Goal: Task Accomplishment & Management: Manage account settings

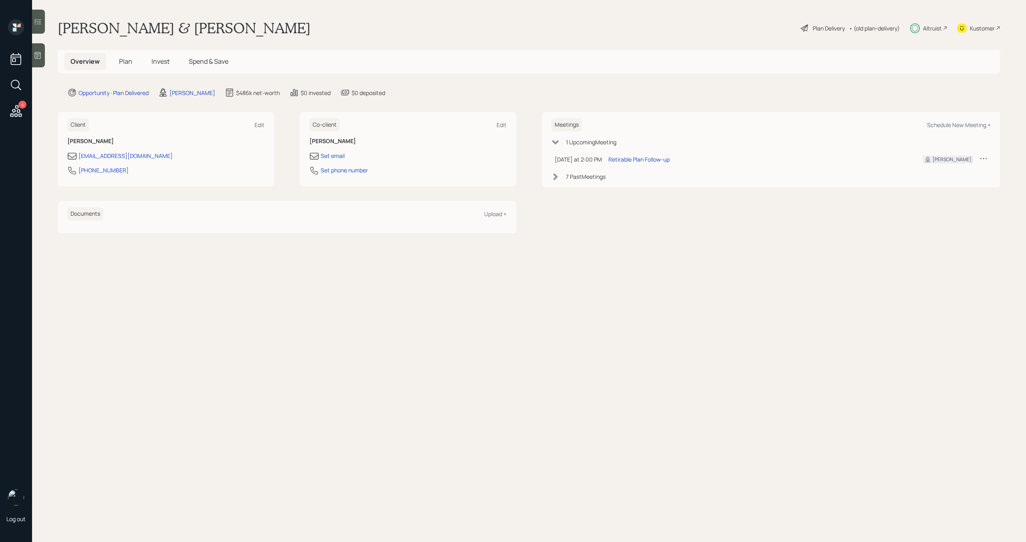
click at [129, 64] on span "Plan" at bounding box center [125, 61] width 13 height 9
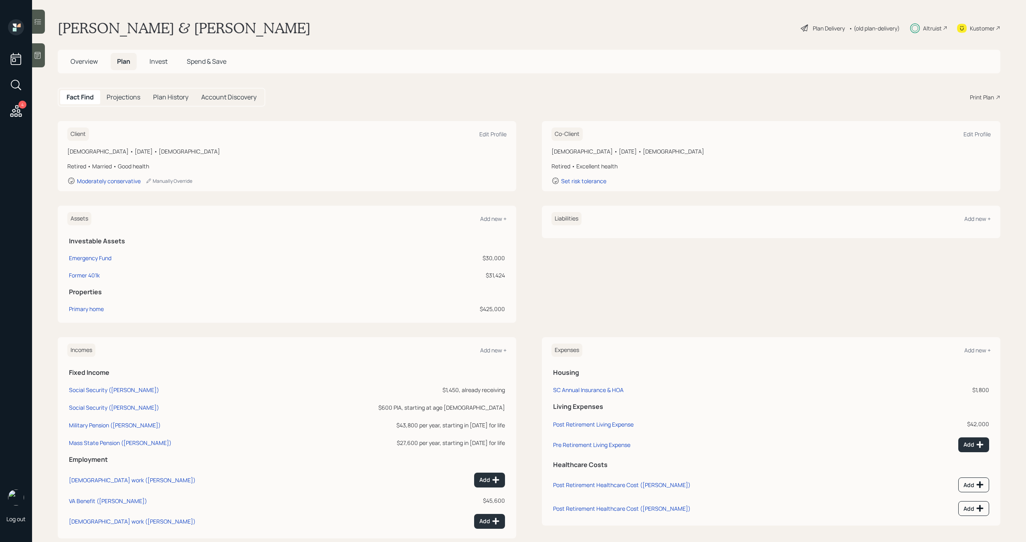
click at [164, 63] on span "Invest" at bounding box center [159, 61] width 18 height 9
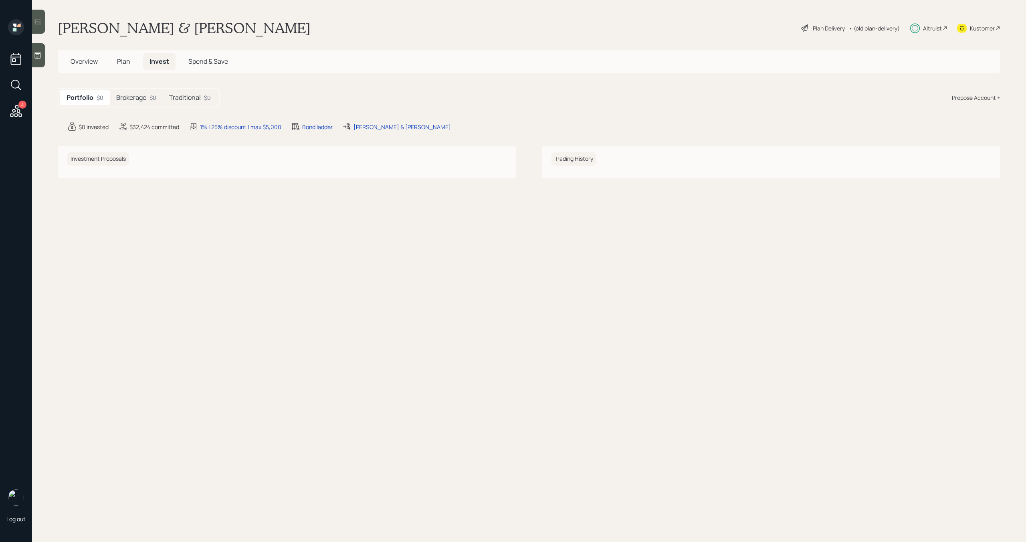
click at [127, 62] on span "Plan" at bounding box center [123, 61] width 13 height 9
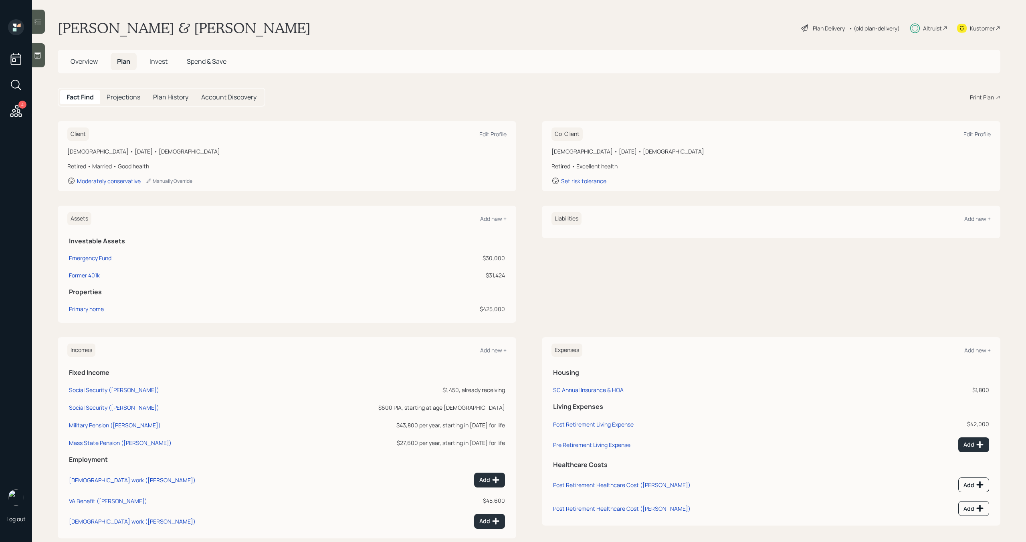
click at [159, 68] on h5 "Invest" at bounding box center [158, 61] width 31 height 17
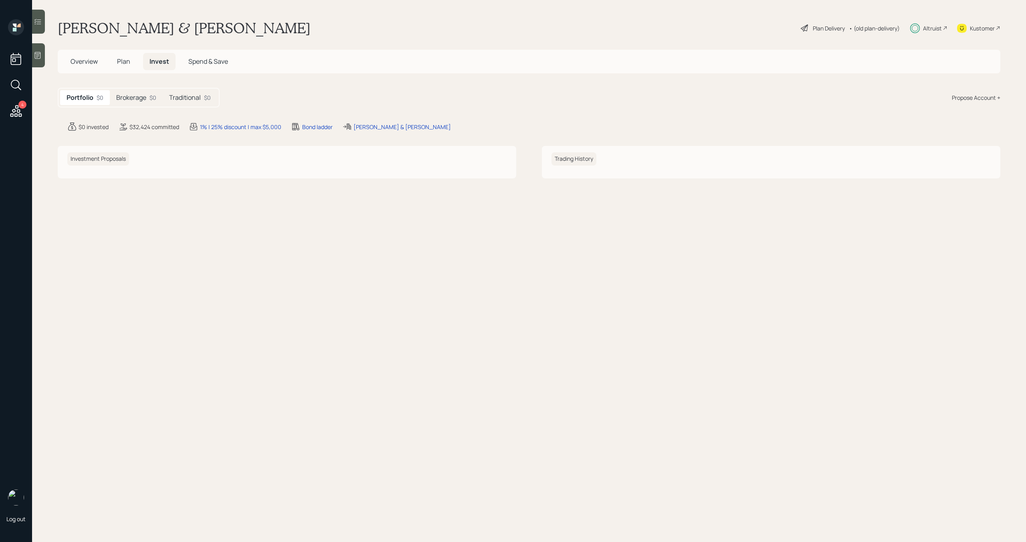
click at [144, 97] on h5 "Brokerage" at bounding box center [131, 98] width 30 height 8
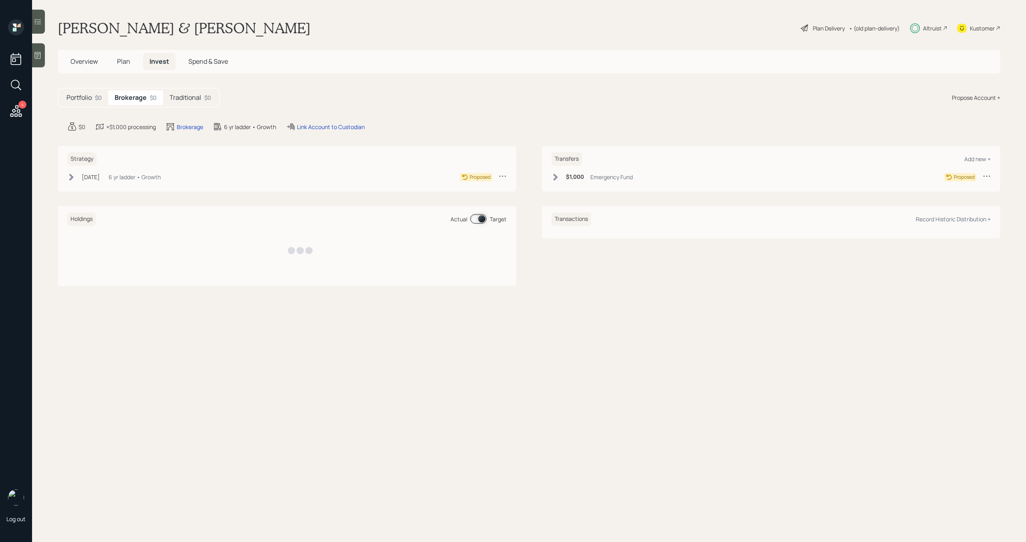
click at [192, 97] on h5 "Traditional" at bounding box center [186, 98] width 32 height 8
click at [140, 100] on h5 "Brokerage" at bounding box center [130, 98] width 30 height 8
click at [70, 181] on div "Jul 17, 2025 Thursday, July 17, 2025 1:38 PM EDT 6 yr ladder • Growth" at bounding box center [113, 177] width 93 height 10
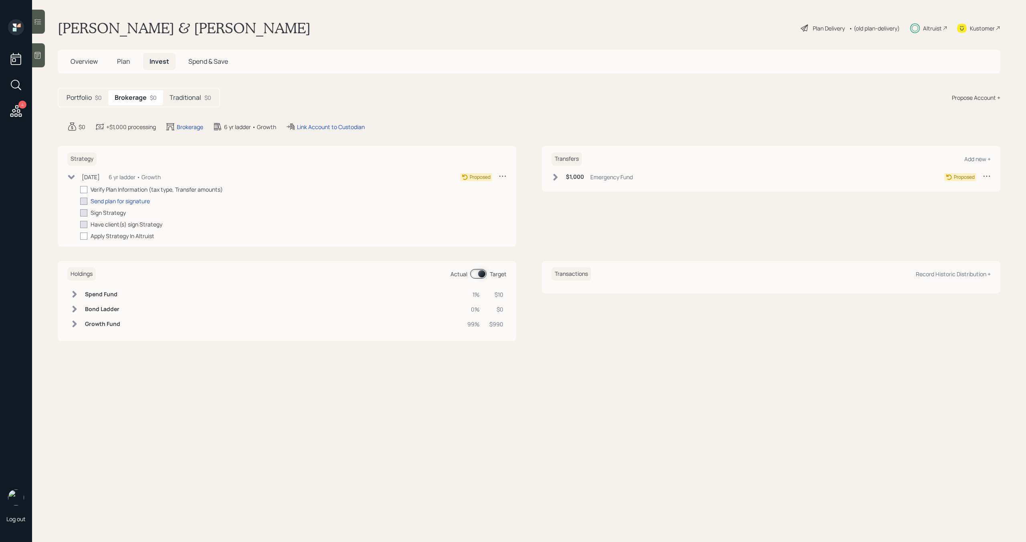
click at [71, 180] on icon at bounding box center [71, 177] width 8 height 8
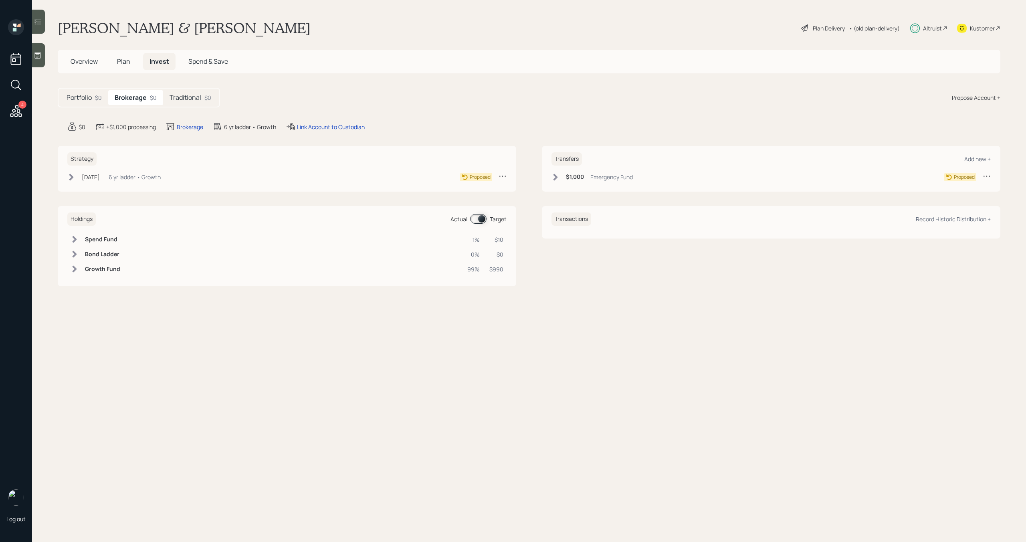
click at [90, 99] on h5 "Portfolio" at bounding box center [79, 98] width 25 height 8
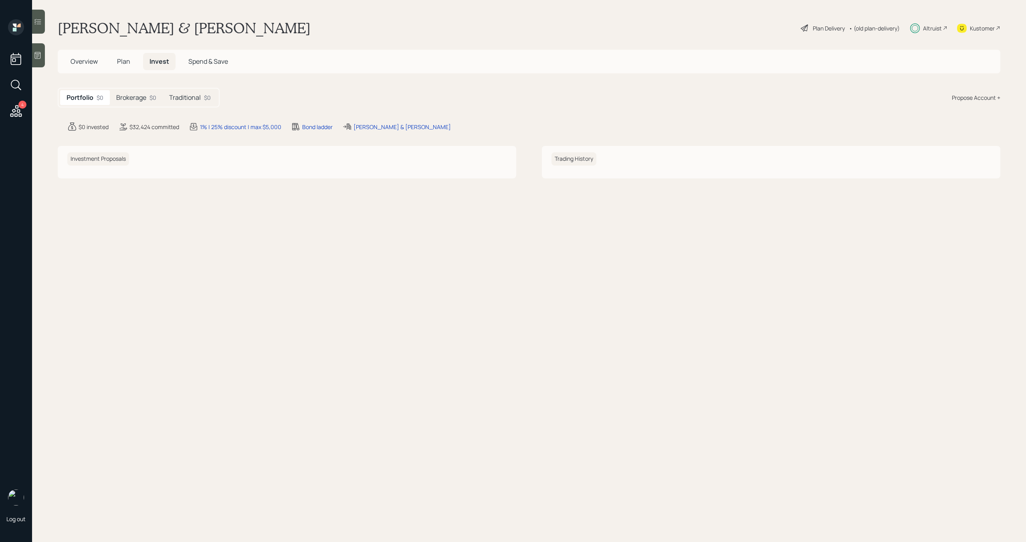
click at [122, 63] on span "Plan" at bounding box center [123, 61] width 13 height 9
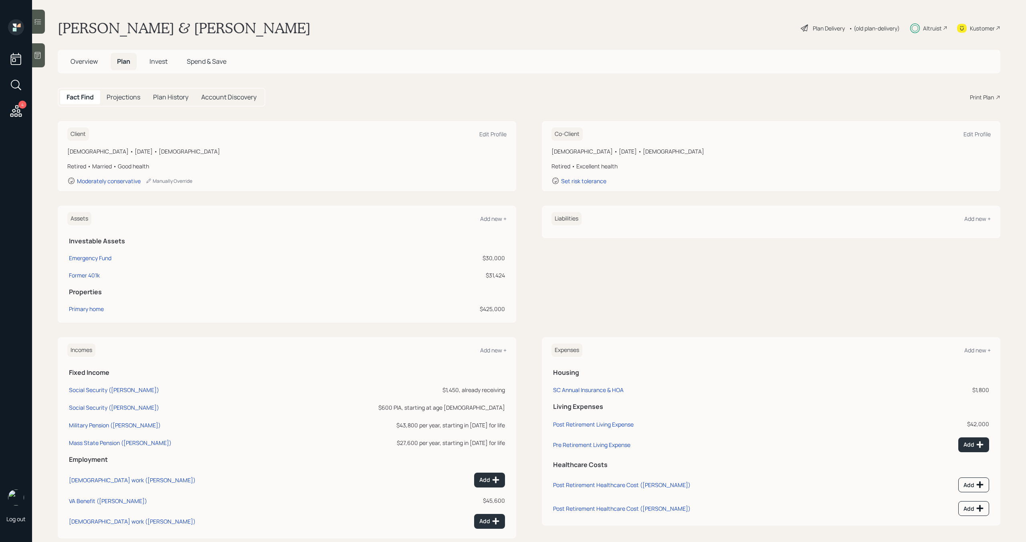
click at [162, 62] on span "Invest" at bounding box center [159, 61] width 18 height 9
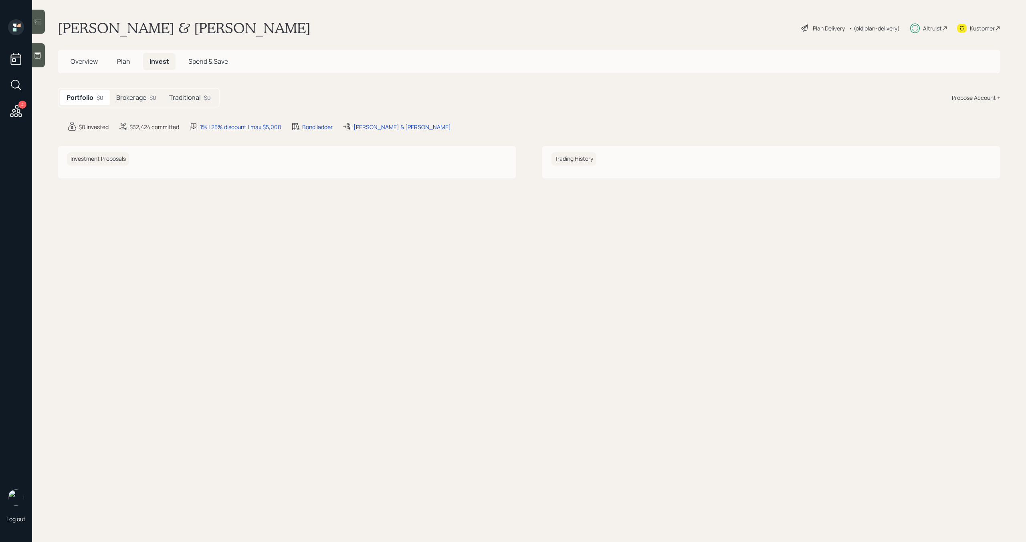
click at [177, 94] on h5 "Traditional" at bounding box center [185, 98] width 32 height 8
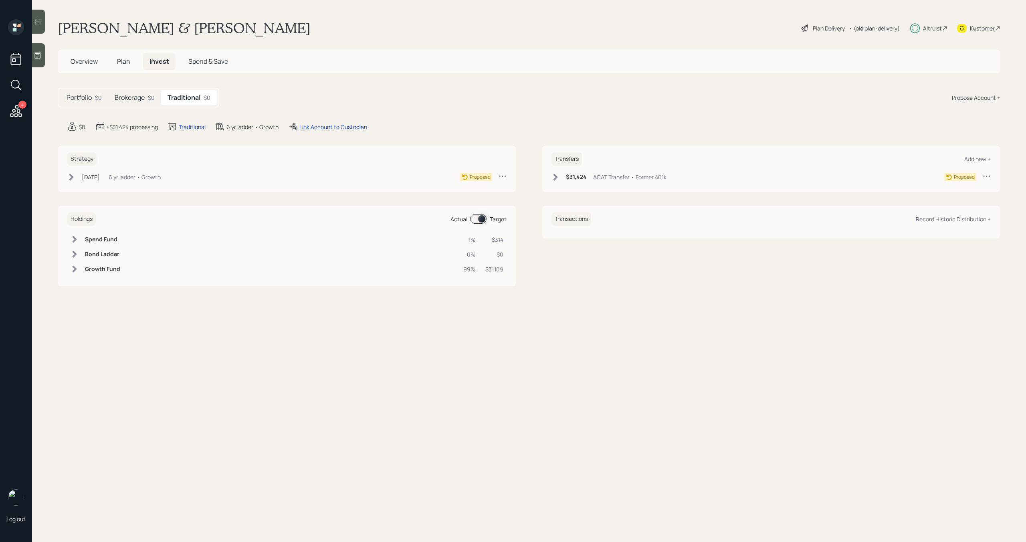
click at [557, 179] on icon at bounding box center [556, 177] width 8 height 8
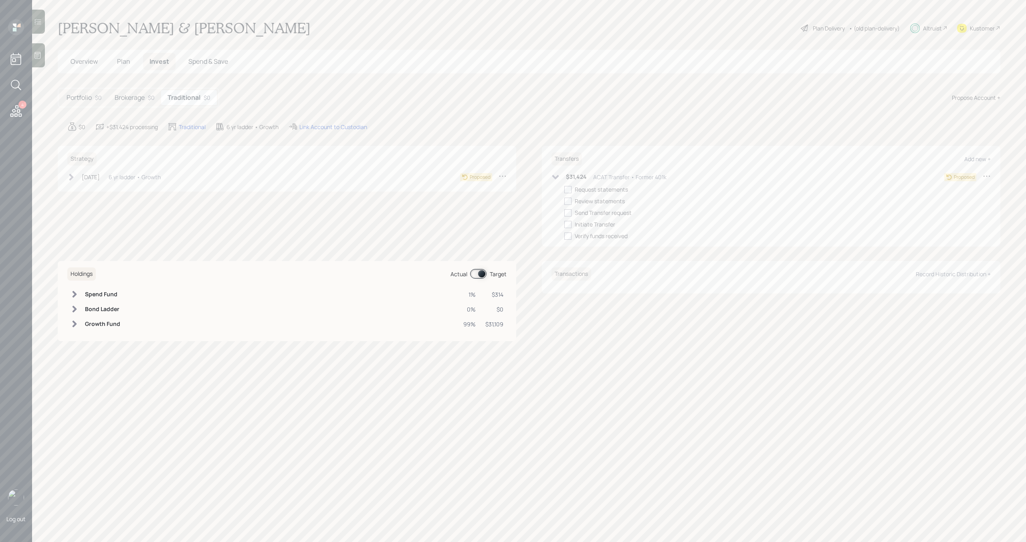
click at [557, 179] on icon at bounding box center [556, 177] width 8 height 8
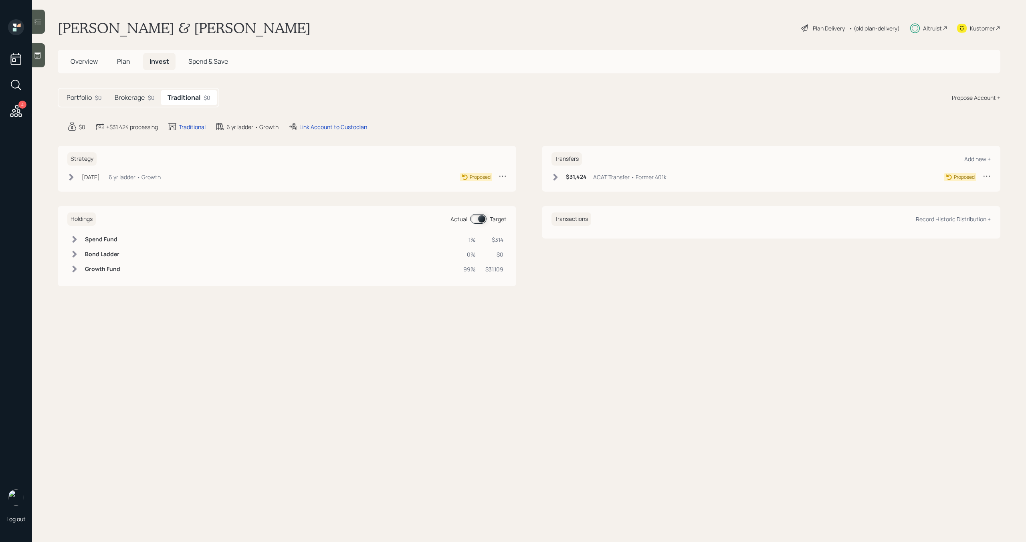
click at [89, 63] on span "Overview" at bounding box center [84, 61] width 27 height 9
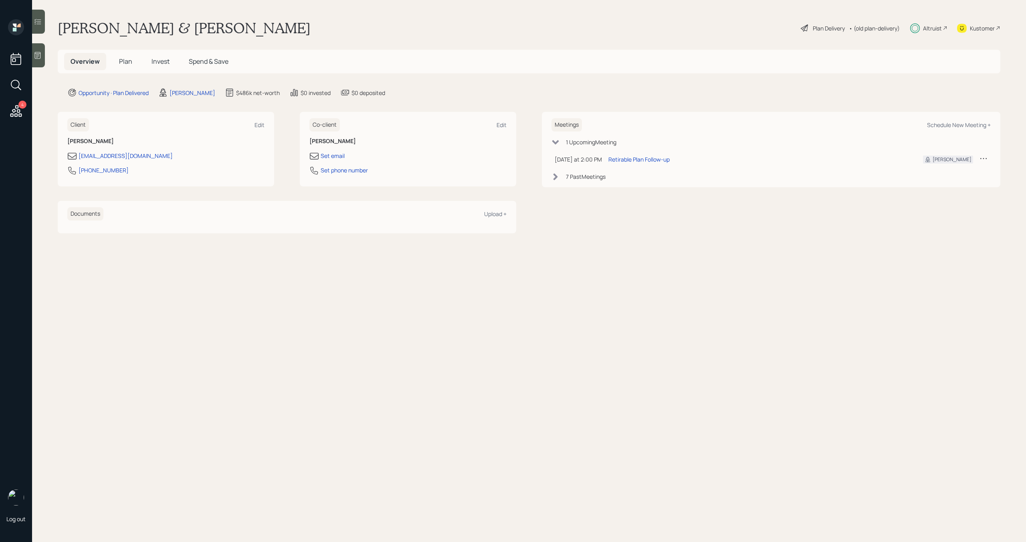
click at [168, 64] on span "Invest" at bounding box center [161, 61] width 18 height 9
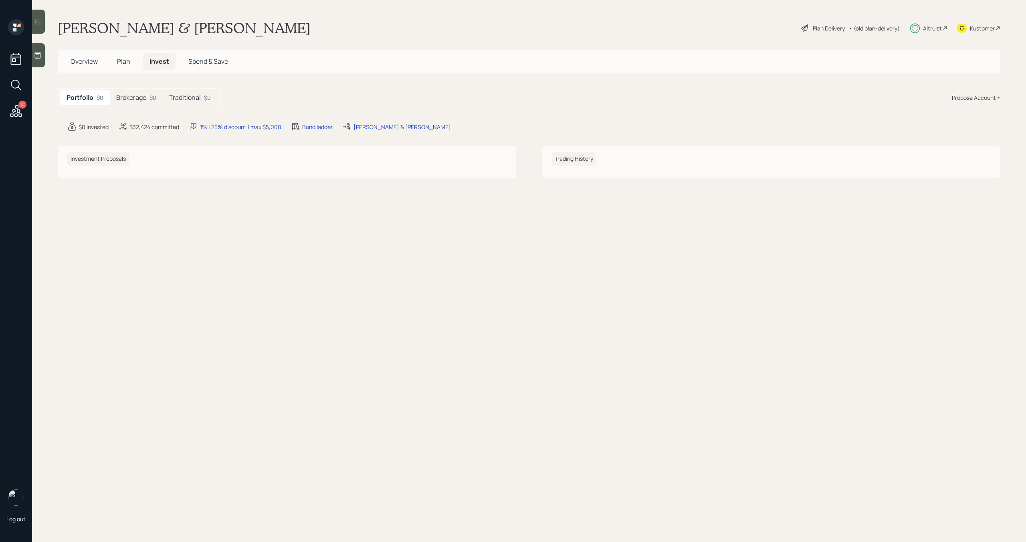
click at [194, 99] on h5 "Traditional" at bounding box center [185, 98] width 32 height 8
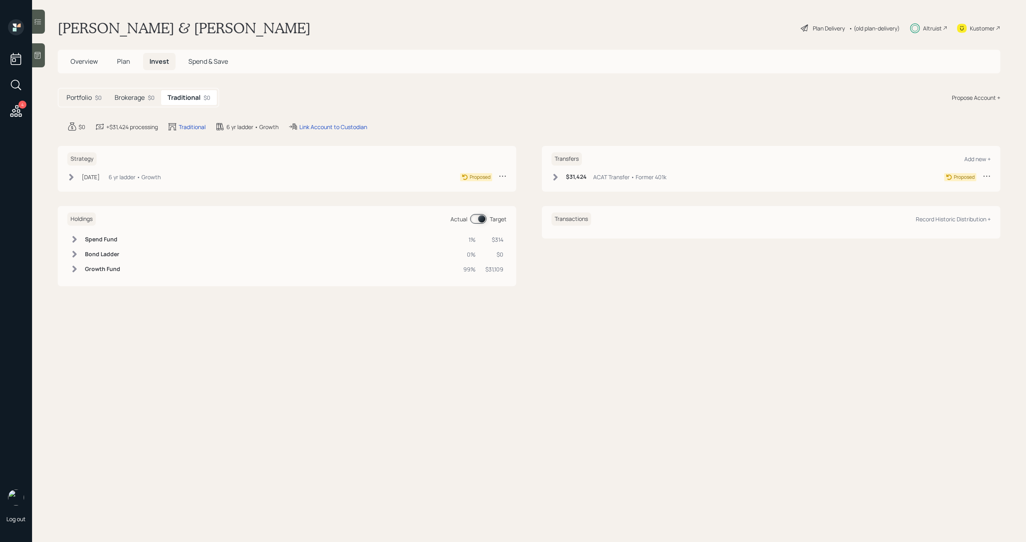
click at [73, 96] on h5 "Portfolio" at bounding box center [79, 98] width 25 height 8
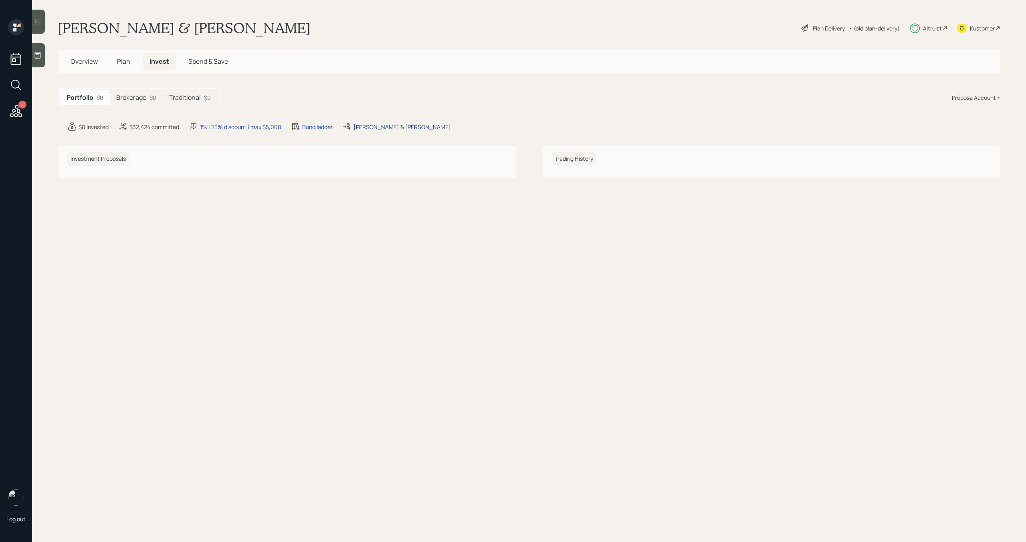
click at [390, 125] on div "Dagama, Joseph & Michele" at bounding box center [402, 127] width 97 height 8
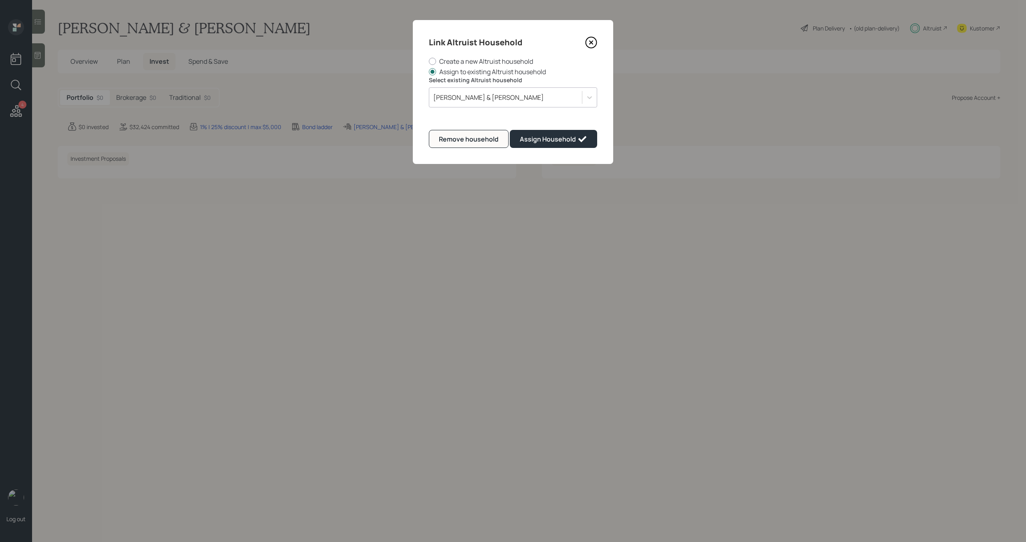
click at [593, 44] on icon at bounding box center [591, 42] width 12 height 12
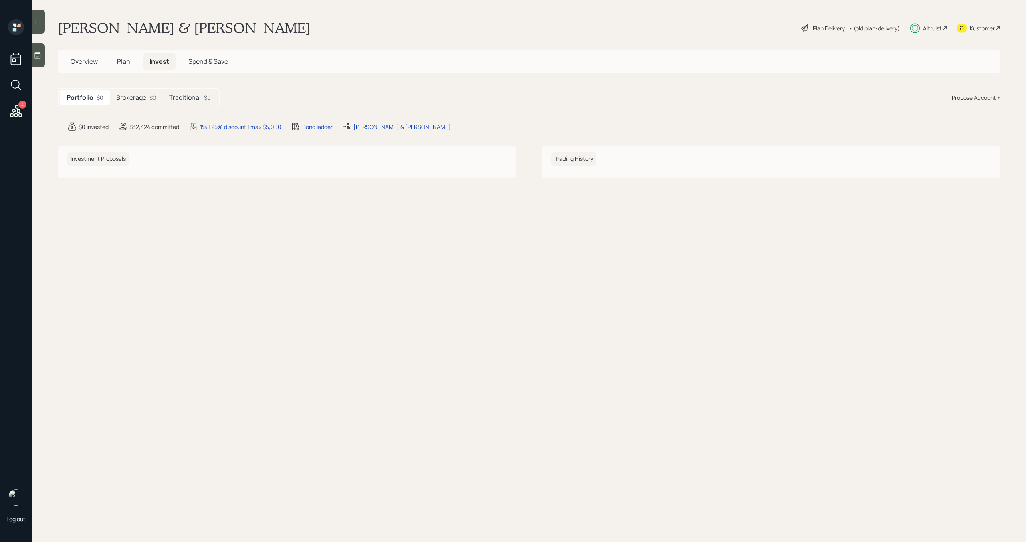
click at [938, 26] on div "Altruist" at bounding box center [932, 28] width 19 height 8
click at [123, 64] on span "Plan" at bounding box center [123, 61] width 13 height 9
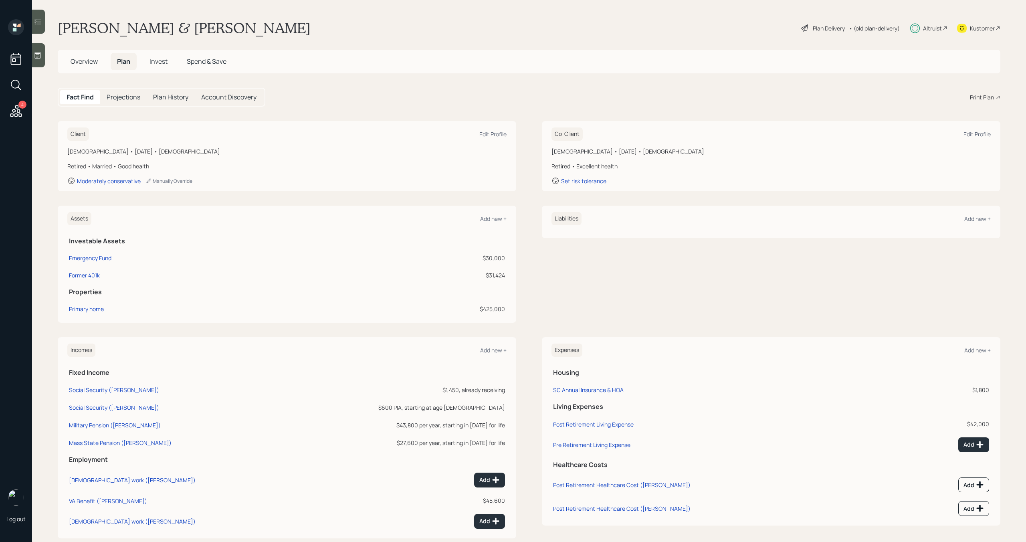
click at [88, 62] on span "Overview" at bounding box center [84, 61] width 27 height 9
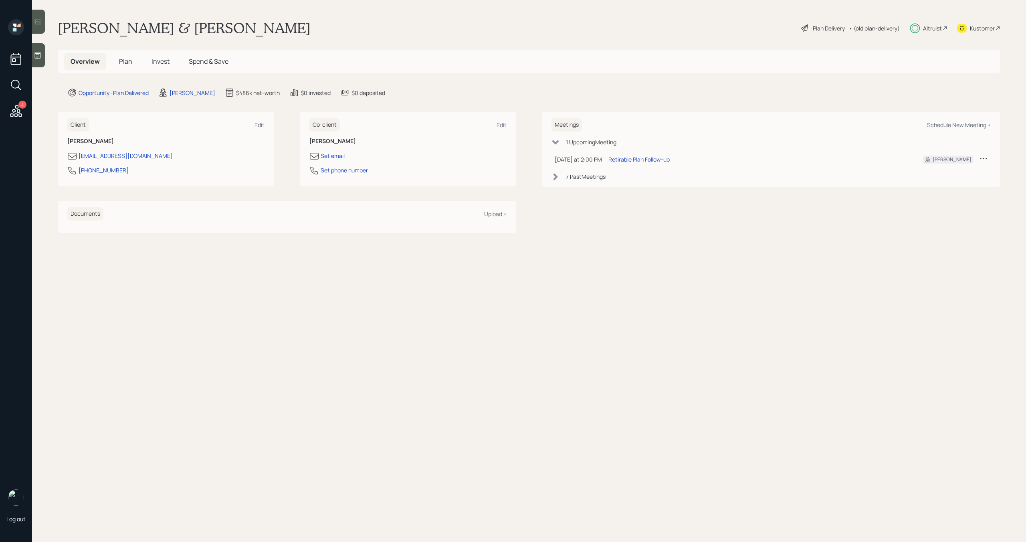
click at [166, 61] on span "Invest" at bounding box center [161, 61] width 18 height 9
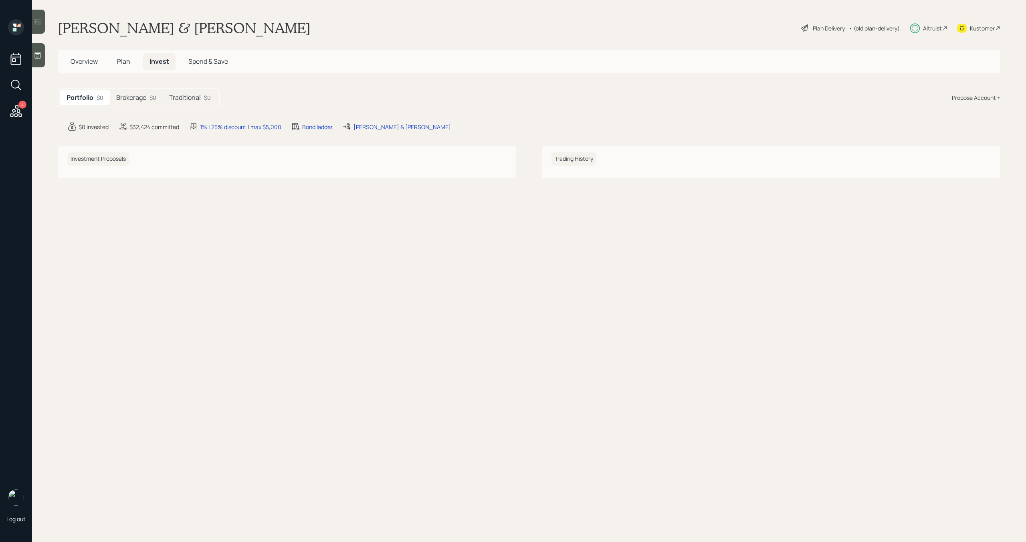
click at [201, 97] on div "Traditional $0" at bounding box center [190, 97] width 55 height 15
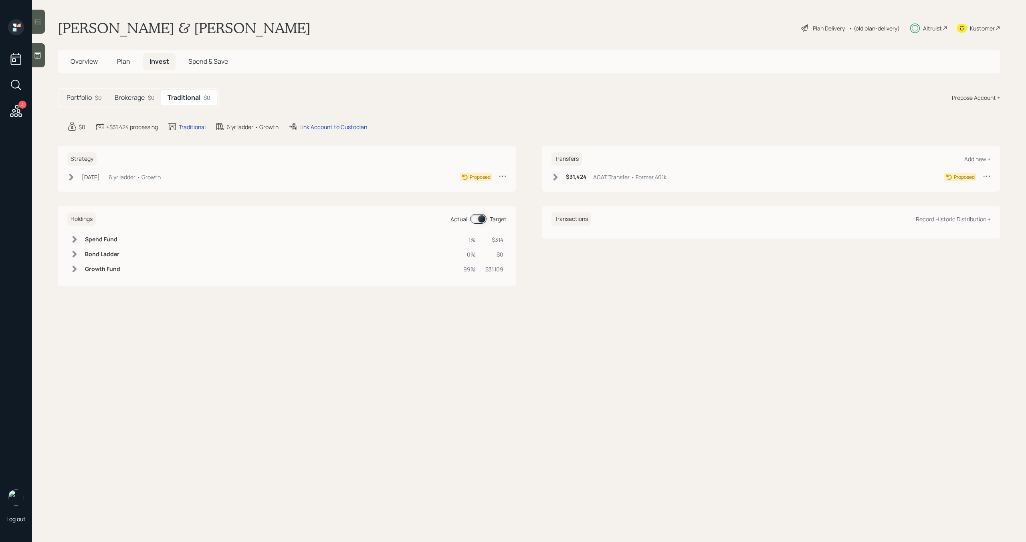
click at [125, 61] on span "Plan" at bounding box center [123, 61] width 13 height 9
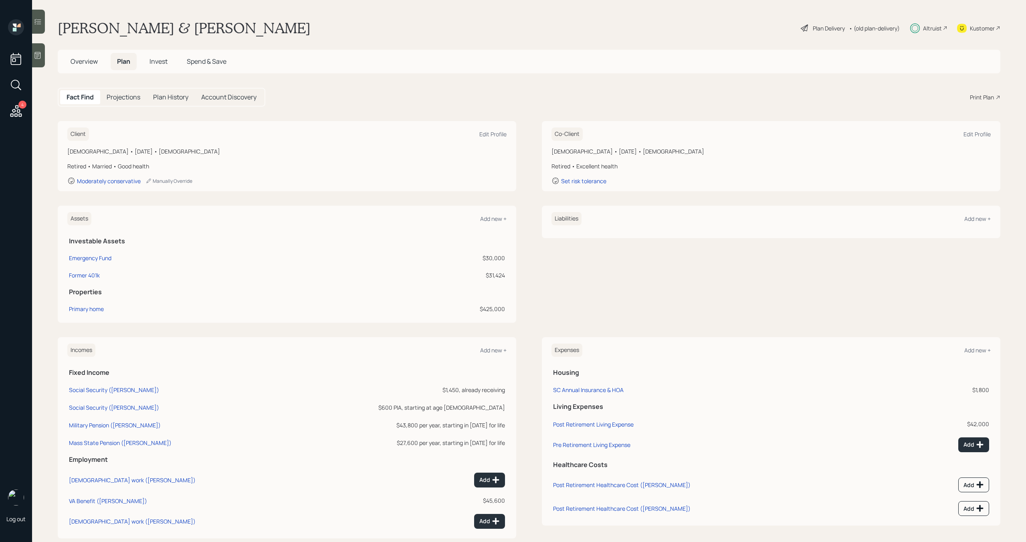
click at [84, 65] on span "Overview" at bounding box center [84, 61] width 27 height 9
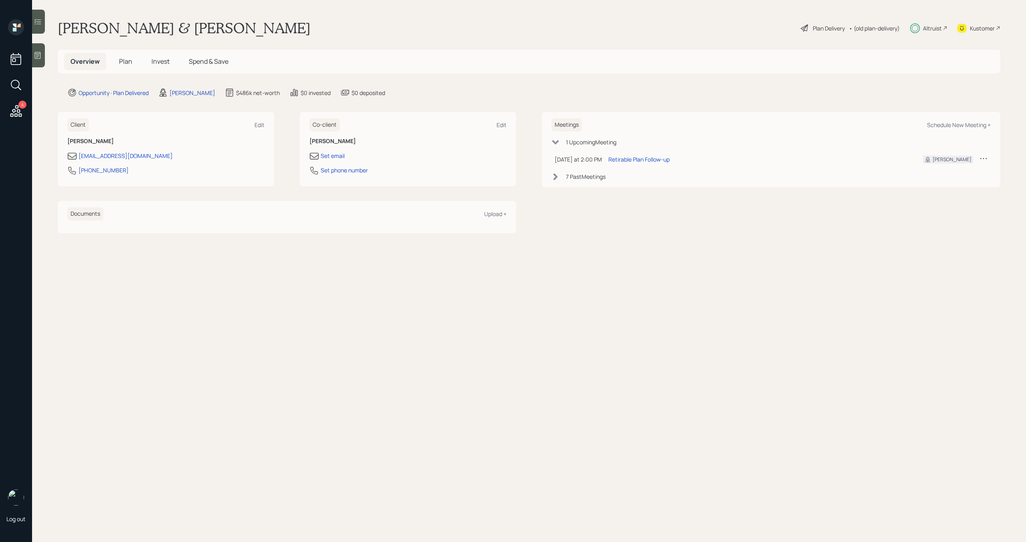
click at [122, 60] on span "Plan" at bounding box center [125, 61] width 13 height 9
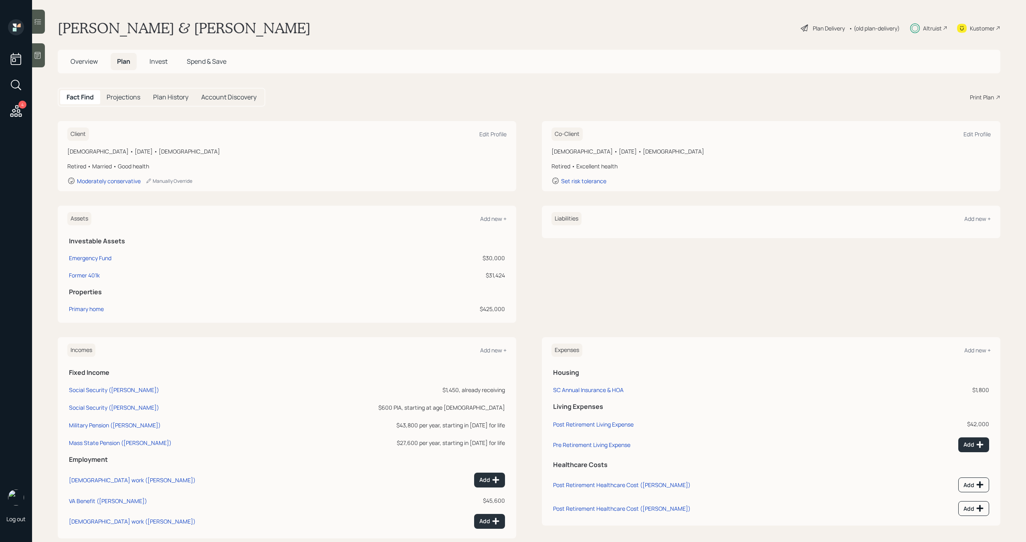
click at [79, 59] on span "Overview" at bounding box center [84, 61] width 27 height 9
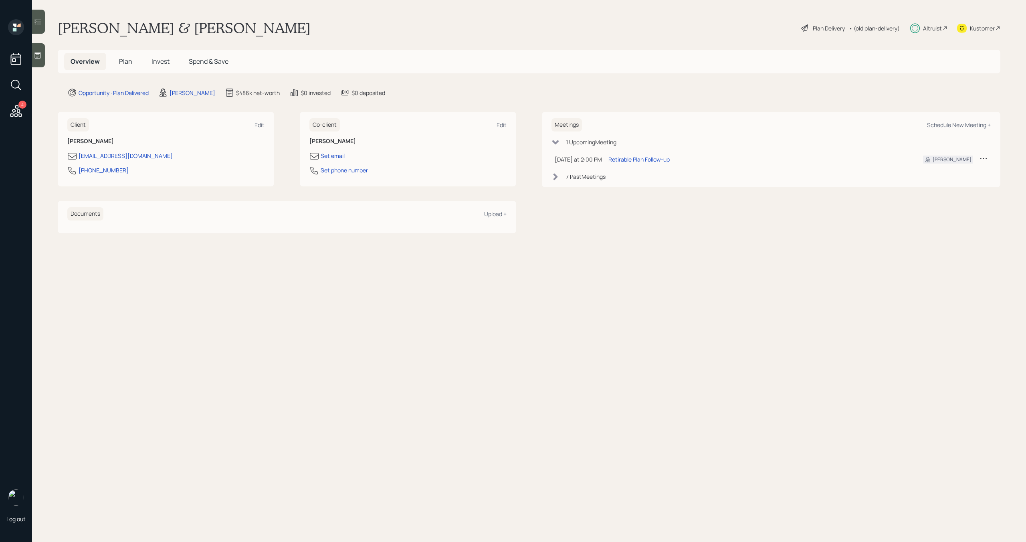
click at [130, 60] on span "Plan" at bounding box center [125, 61] width 13 height 9
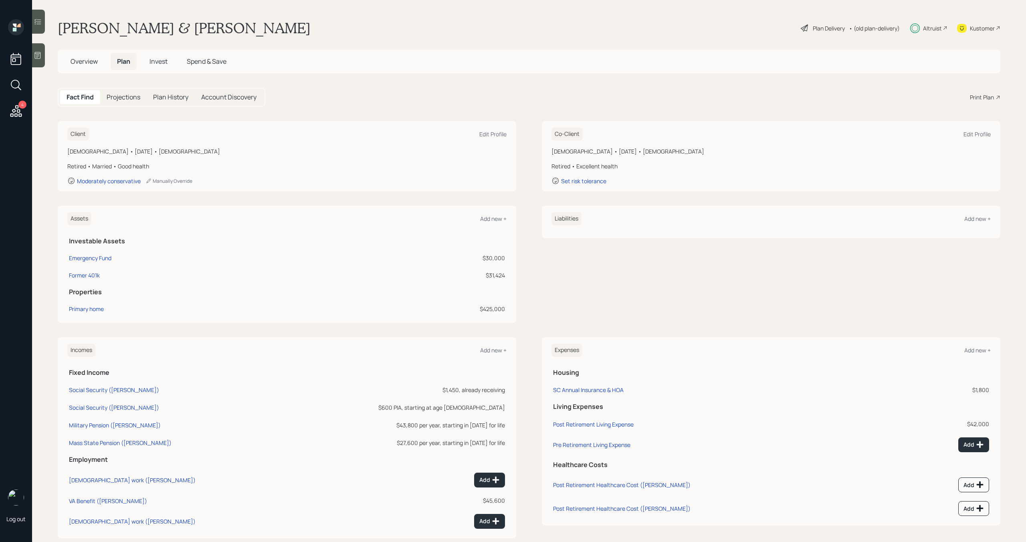
click at [97, 64] on span "Overview" at bounding box center [84, 61] width 27 height 9
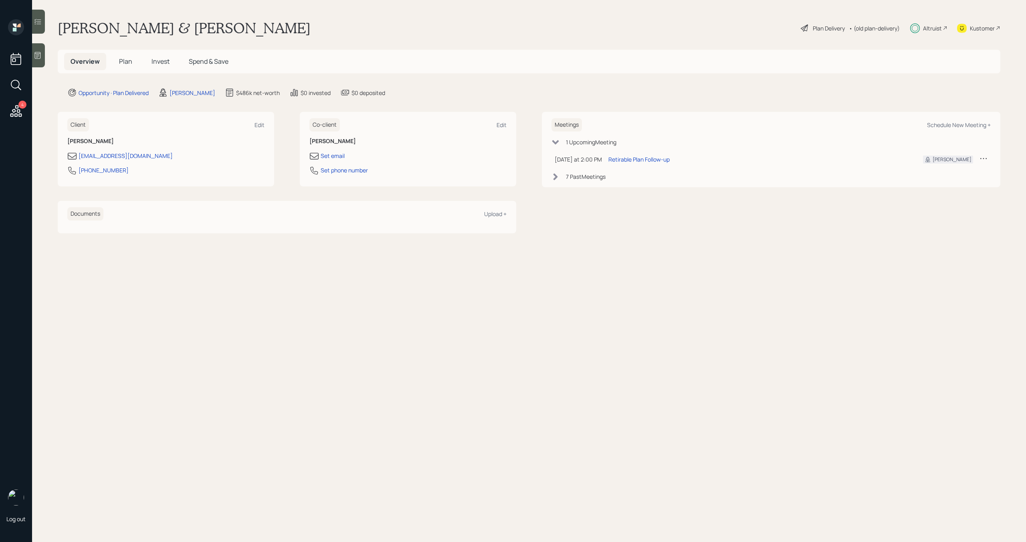
click at [137, 62] on h5 "Plan" at bounding box center [126, 61] width 26 height 17
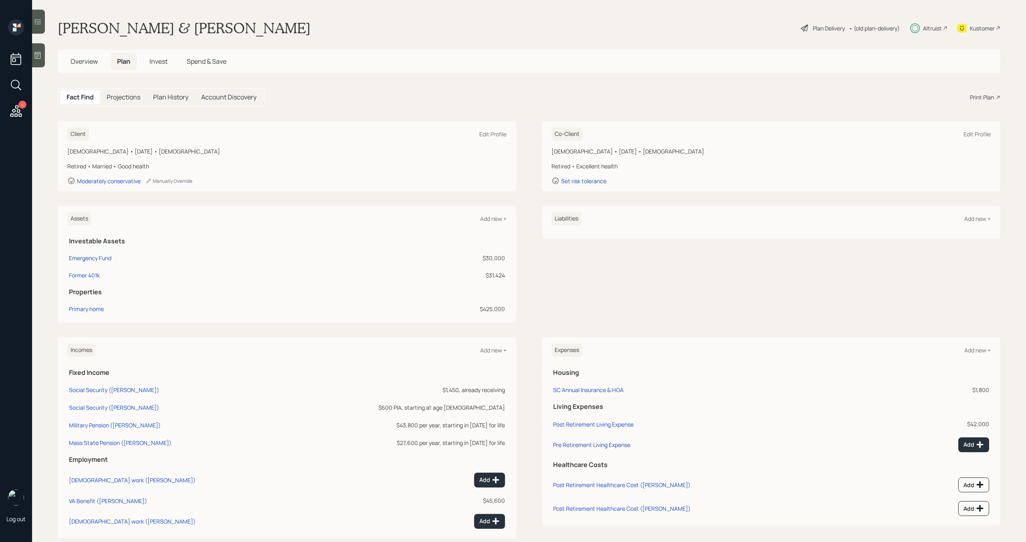
click at [162, 65] on span "Invest" at bounding box center [159, 61] width 18 height 9
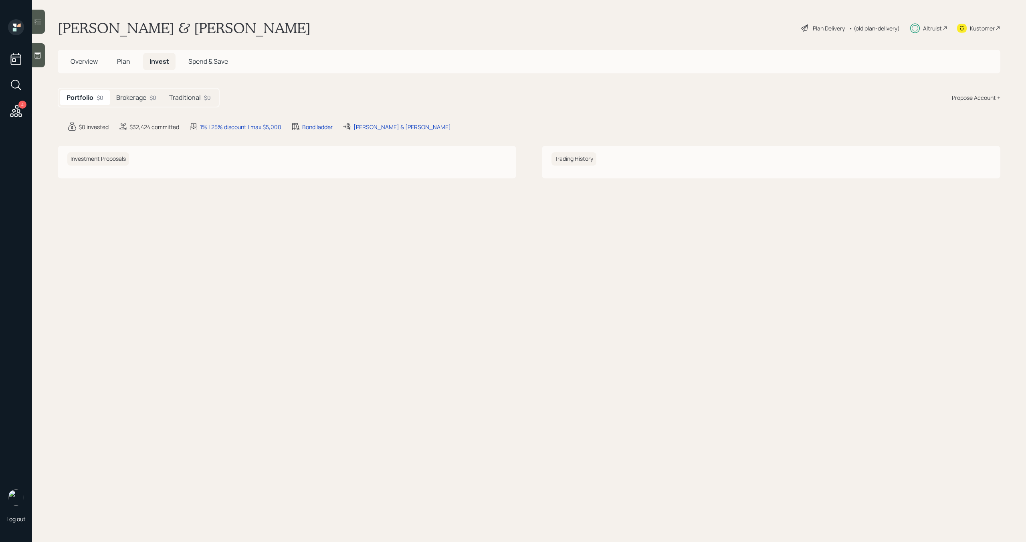
click at [929, 28] on div "Altruist" at bounding box center [932, 28] width 19 height 8
click at [196, 103] on div "Traditional $0" at bounding box center [190, 97] width 55 height 15
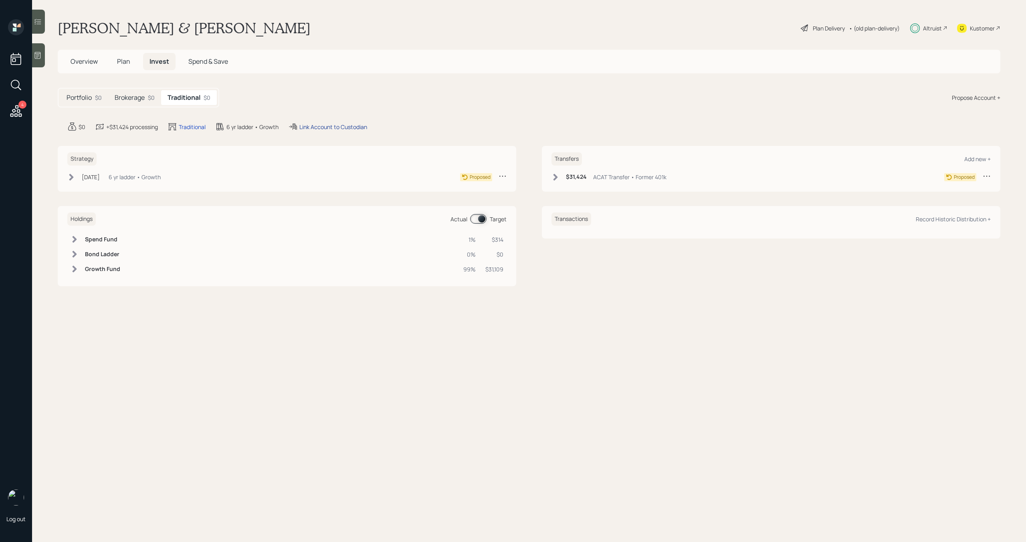
click at [323, 128] on div "Link Account to Custodian" at bounding box center [333, 127] width 68 height 8
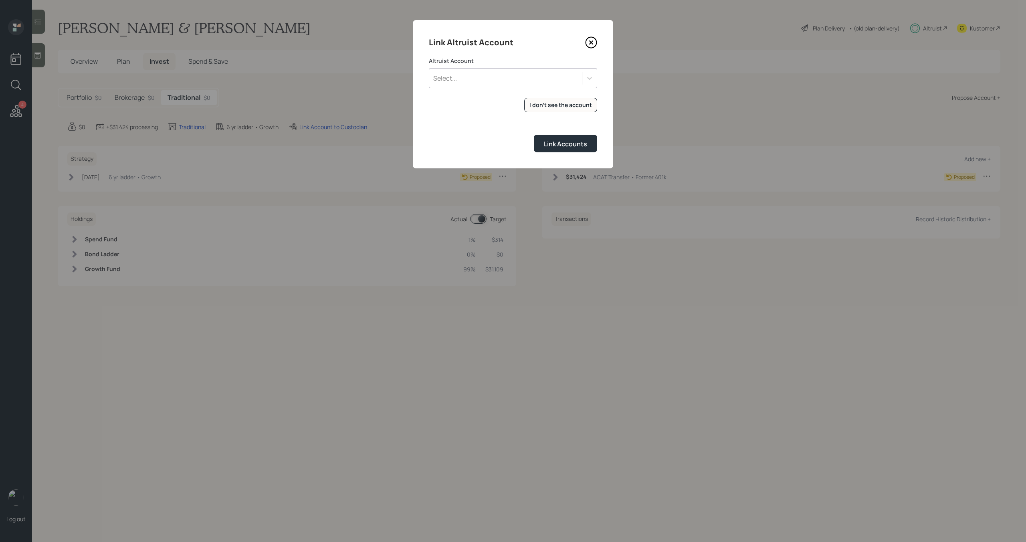
click at [487, 86] on div "Select..." at bounding box center [513, 78] width 168 height 20
click at [536, 111] on button "I don't see the account" at bounding box center [560, 105] width 73 height 15
click at [479, 92] on form "Altruist Account Select... I don't see the account Altruist accounts are synced…" at bounding box center [513, 104] width 168 height 95
click at [481, 85] on div "Select..." at bounding box center [513, 78] width 168 height 20
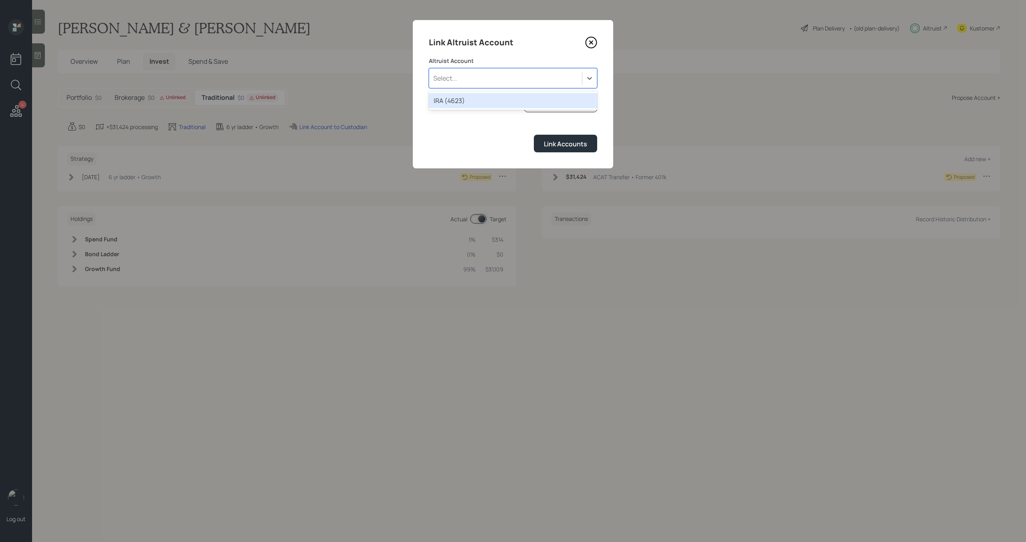
click at [476, 100] on div "IRA (4623)" at bounding box center [513, 100] width 168 height 15
click at [558, 148] on button "Link Accounts" at bounding box center [565, 143] width 63 height 17
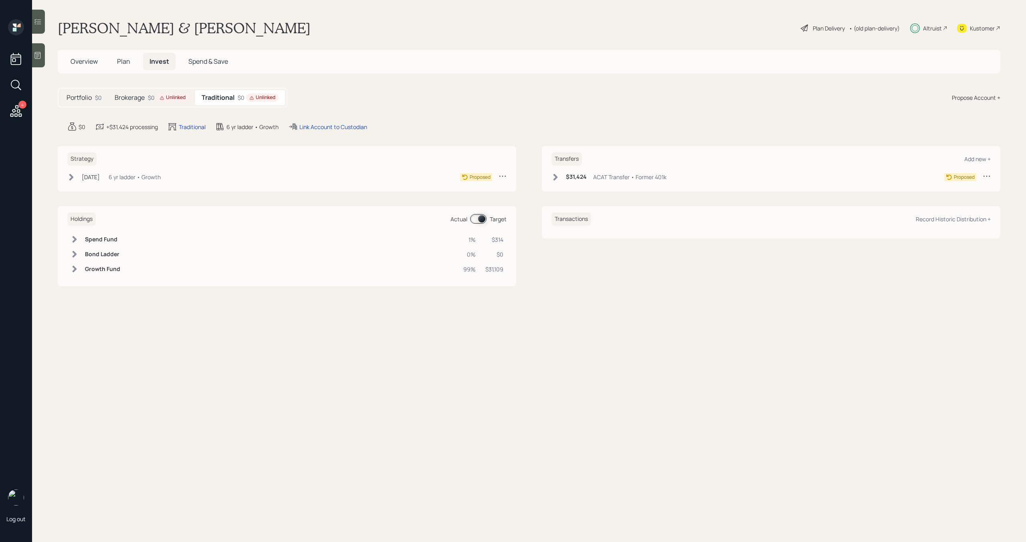
click at [554, 180] on icon at bounding box center [556, 177] width 4 height 7
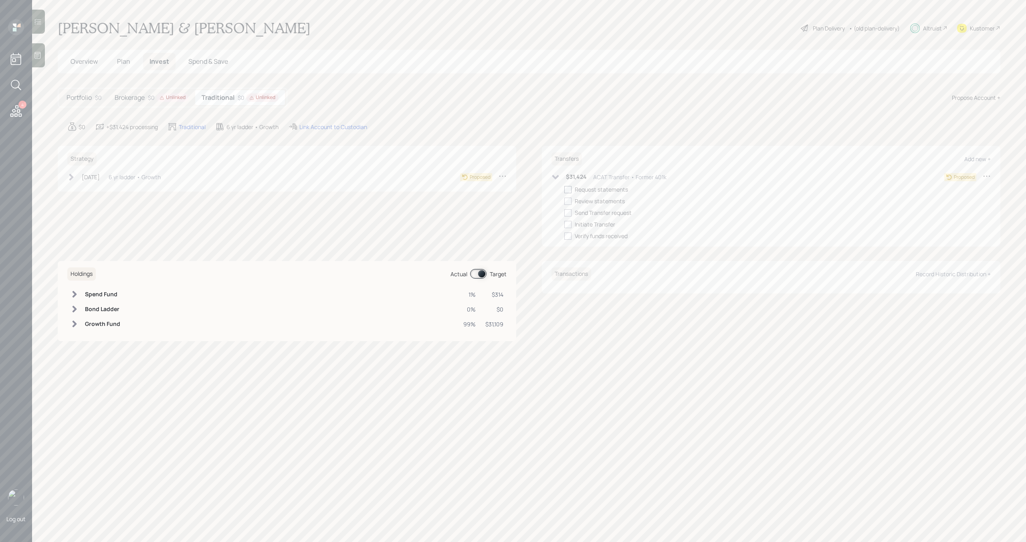
click at [568, 191] on div at bounding box center [567, 189] width 7 height 7
click at [564, 190] on input "checkbox" at bounding box center [564, 189] width 0 height 0
checkbox input "true"
click at [71, 177] on icon at bounding box center [71, 177] width 8 height 8
click at [85, 190] on div at bounding box center [83, 189] width 7 height 7
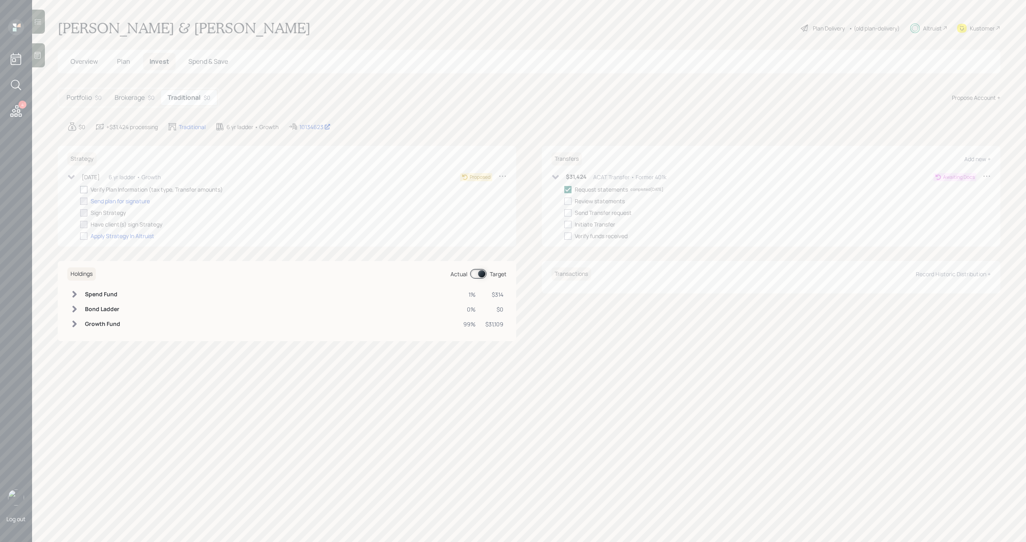
click at [80, 190] on input "checkbox" at bounding box center [80, 189] width 0 height 0
checkbox input "true"
click at [113, 200] on div "Send plan for signature" at bounding box center [120, 201] width 59 height 8
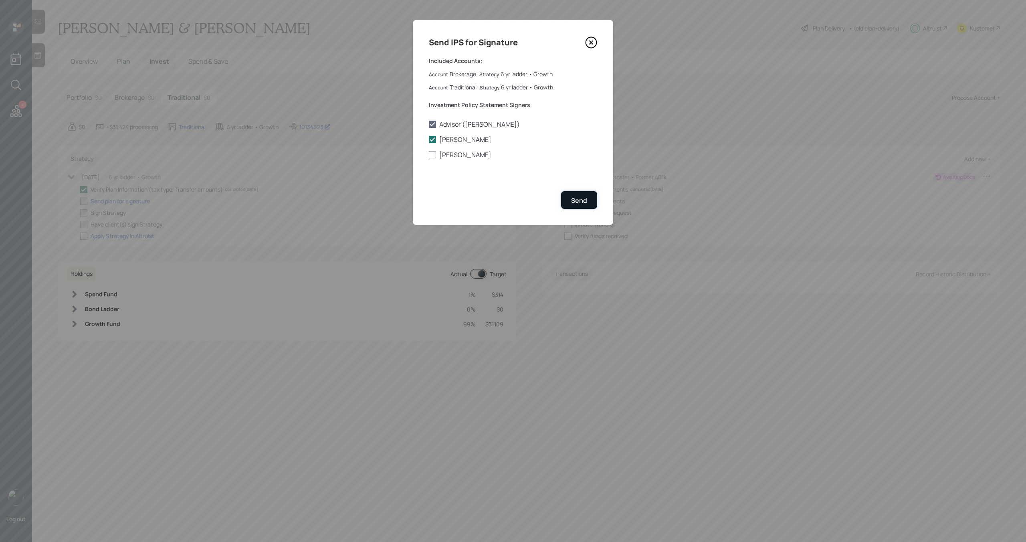
click at [582, 196] on div "Send" at bounding box center [579, 200] width 16 height 9
checkbox input "true"
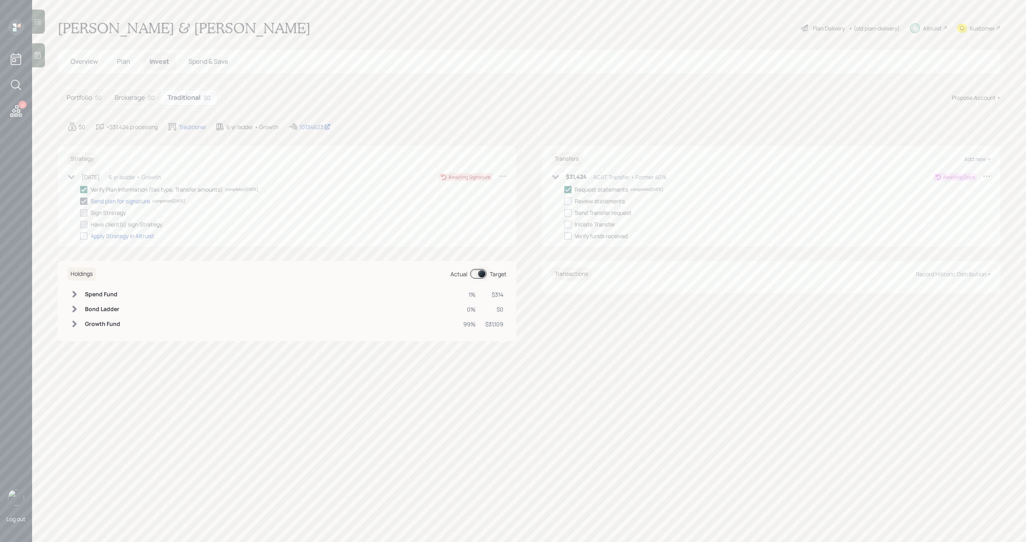
click at [11, 114] on icon at bounding box center [16, 111] width 12 height 12
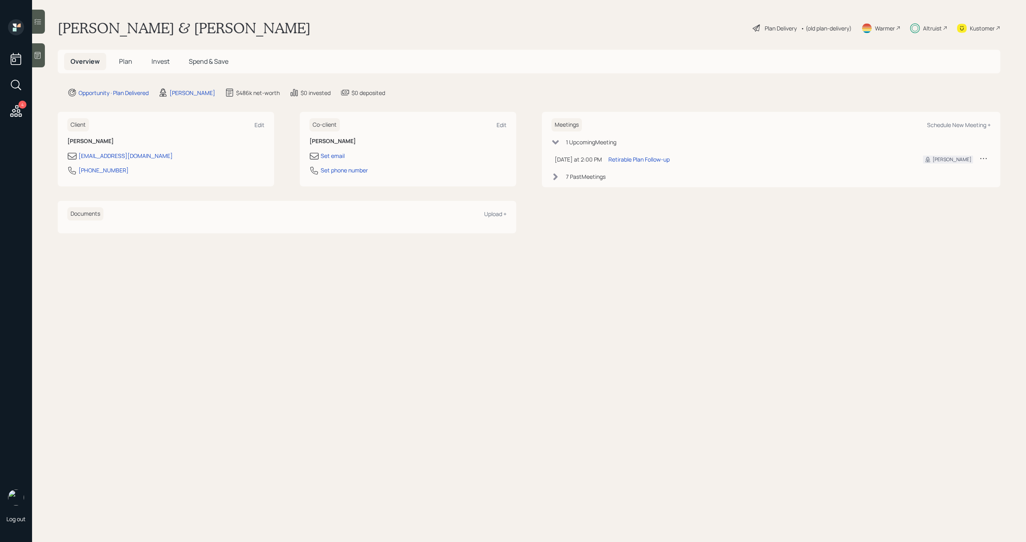
click at [942, 31] on div "Altruist" at bounding box center [928, 28] width 37 height 18
click at [153, 62] on span "Invest" at bounding box center [161, 61] width 18 height 9
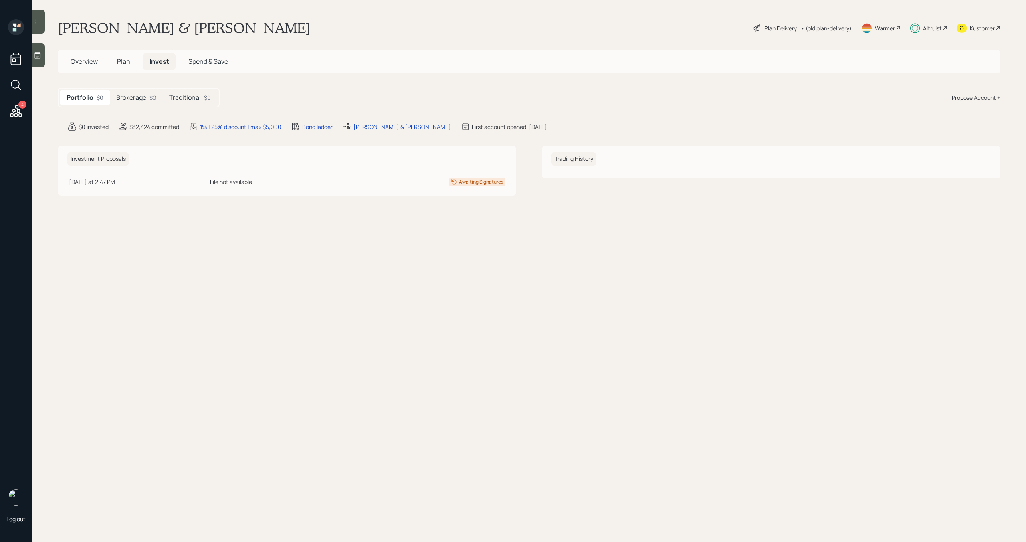
click at [133, 102] on div "Brokerage $0" at bounding box center [136, 97] width 53 height 15
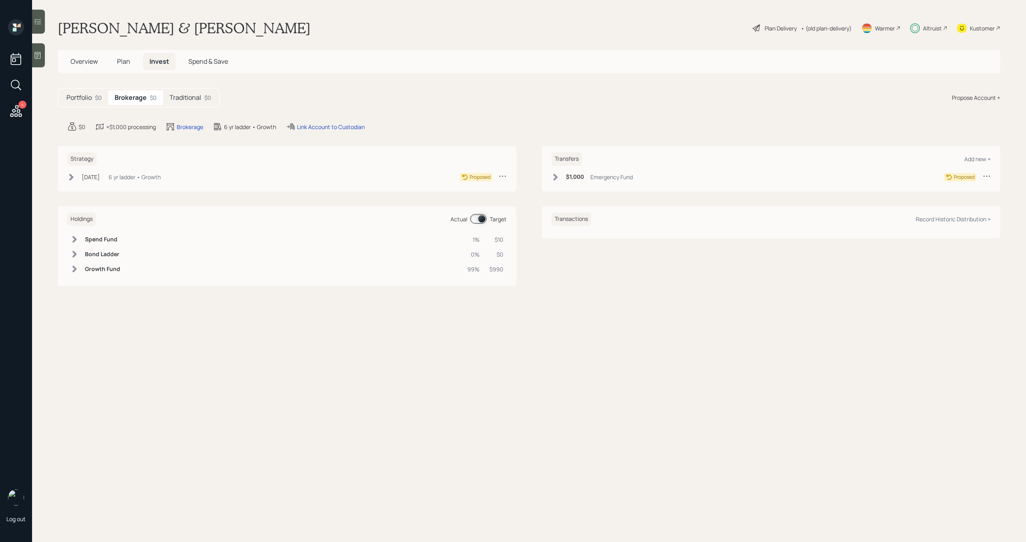
click at [188, 94] on h5 "Traditional" at bounding box center [186, 98] width 32 height 8
click at [146, 103] on div "Brokerage $0" at bounding box center [134, 97] width 53 height 15
click at [196, 103] on div "Traditional $0" at bounding box center [190, 97] width 55 height 15
click at [73, 64] on span "Overview" at bounding box center [84, 61] width 27 height 9
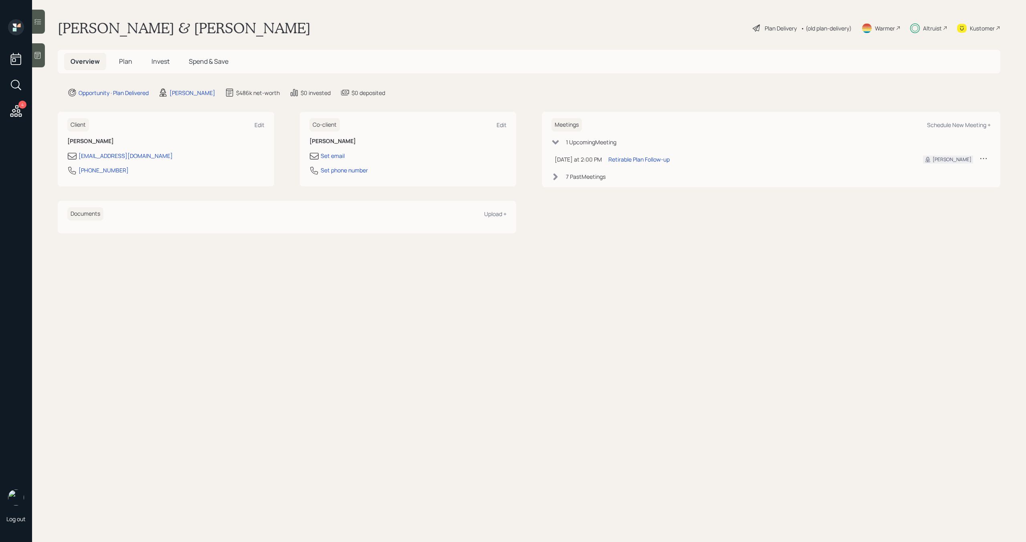
click at [158, 63] on span "Invest" at bounding box center [161, 61] width 18 height 9
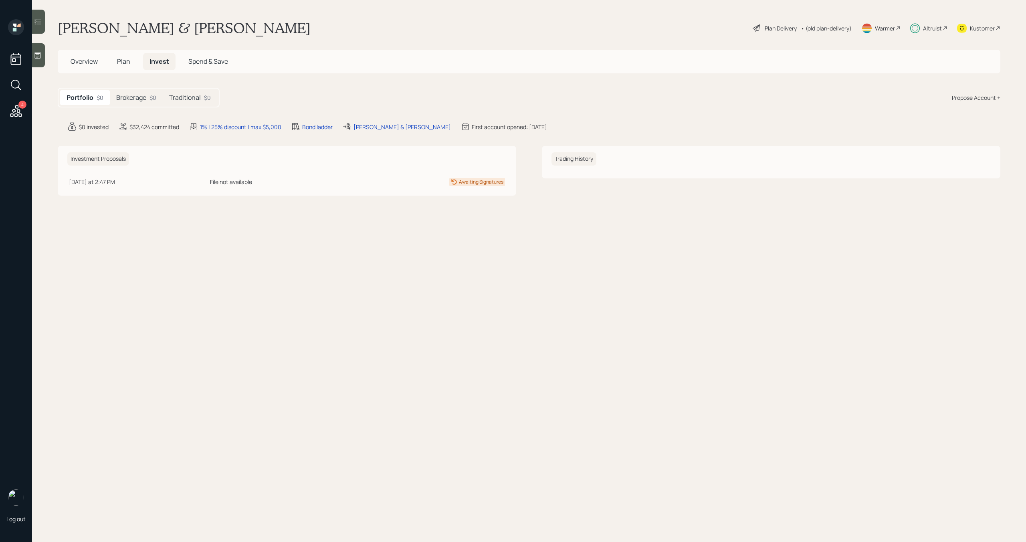
click at [137, 99] on h5 "Brokerage" at bounding box center [131, 98] width 30 height 8
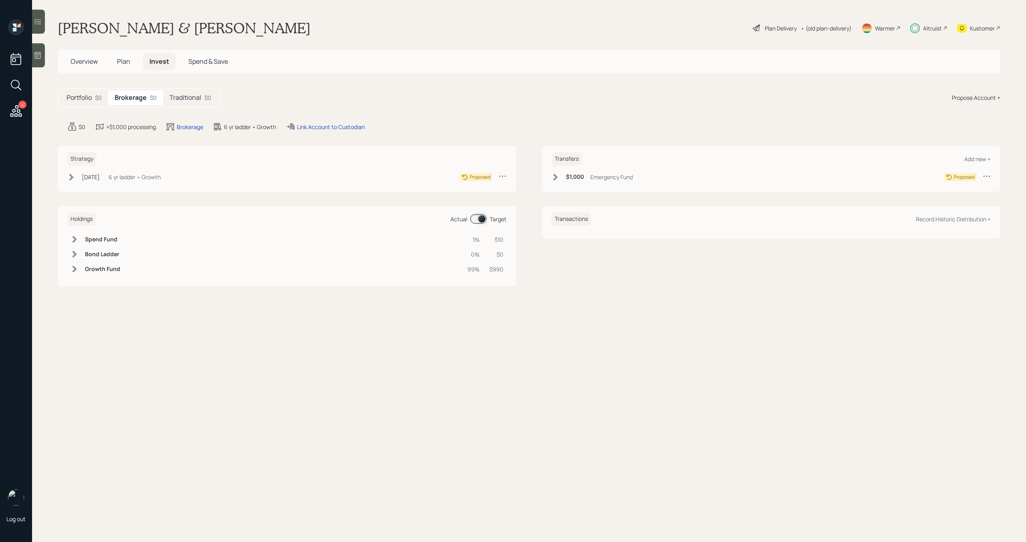
click at [187, 95] on h5 "Traditional" at bounding box center [186, 98] width 32 height 8
click at [94, 175] on div "Jul 17, 2025" at bounding box center [91, 177] width 18 height 8
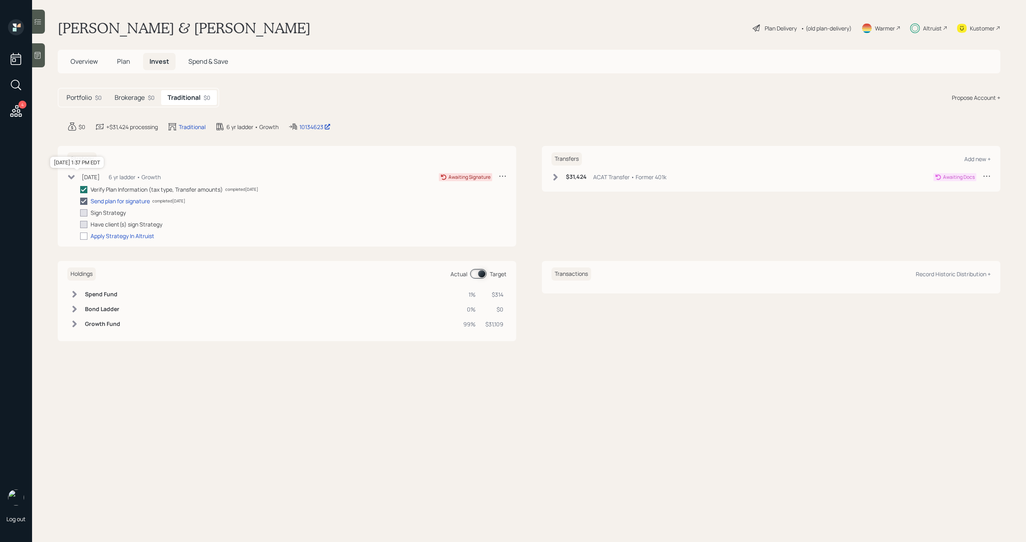
click at [94, 175] on div "Jul 17, 2025" at bounding box center [91, 177] width 18 height 8
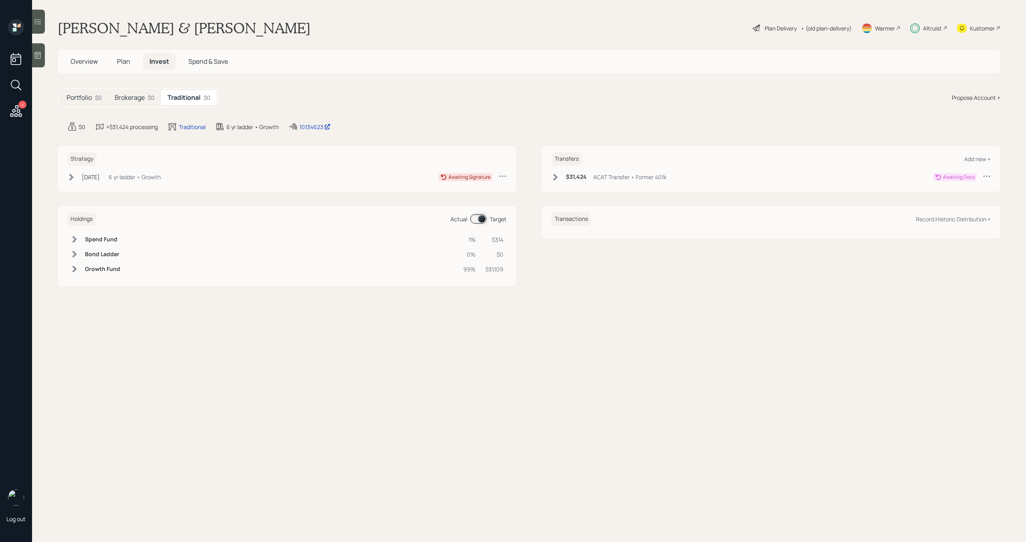
click at [77, 59] on span "Overview" at bounding box center [84, 61] width 27 height 9
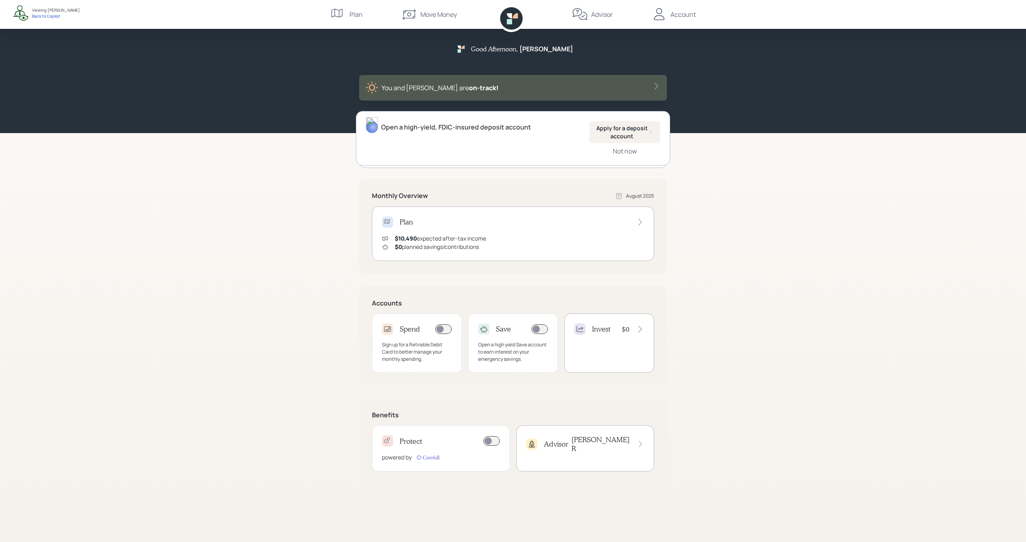
click at [429, 14] on div "Move Money" at bounding box center [439, 15] width 36 height 10
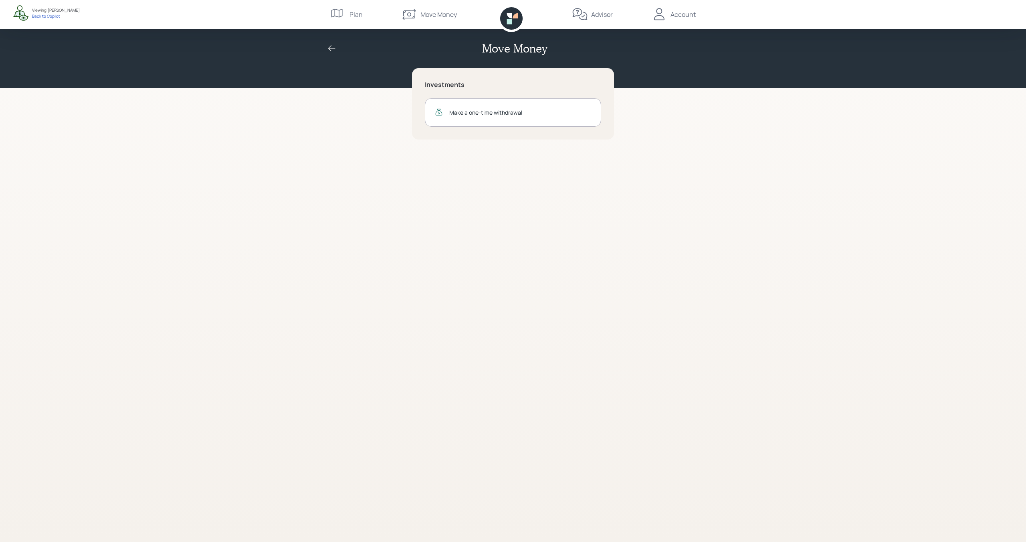
click at [676, 14] on div "Account" at bounding box center [683, 15] width 25 height 10
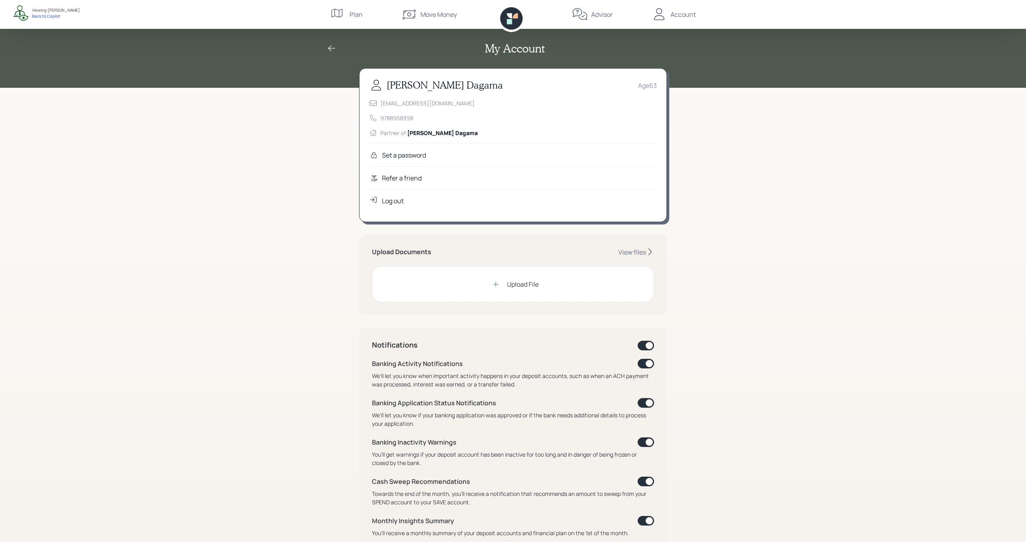
click at [416, 175] on div "Refer a friend" at bounding box center [402, 178] width 40 height 10
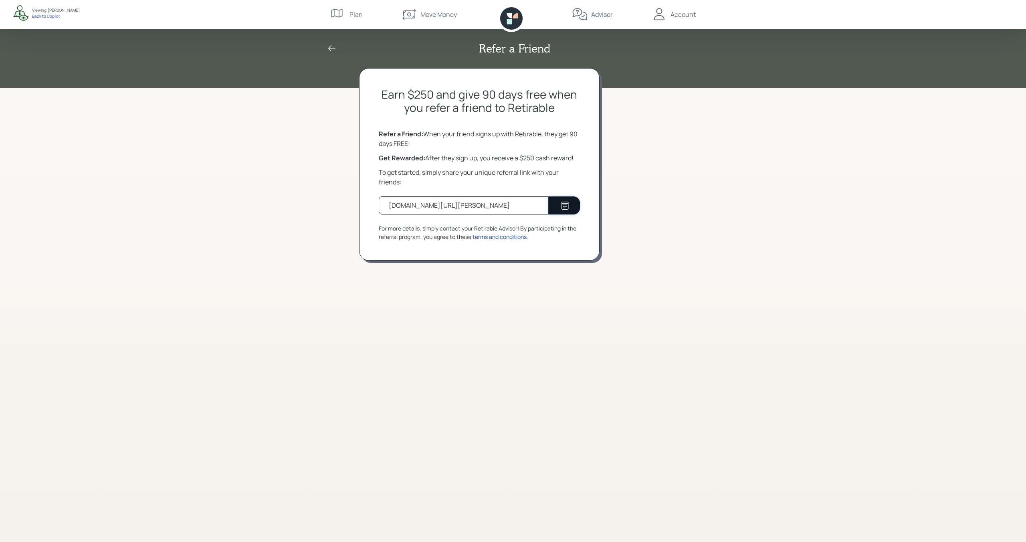
click at [559, 205] on div at bounding box center [564, 206] width 11 height 10
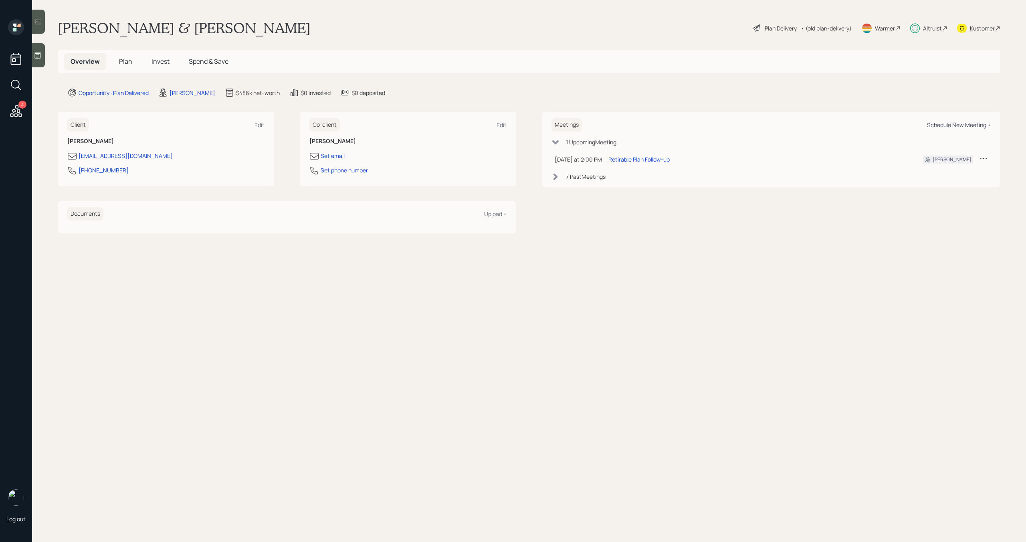
click at [943, 128] on div "Schedule New Meeting +" at bounding box center [959, 125] width 64 height 8
select select "bffa7908-1b2a-4c79-9bb6-f0ec9aed22d3"
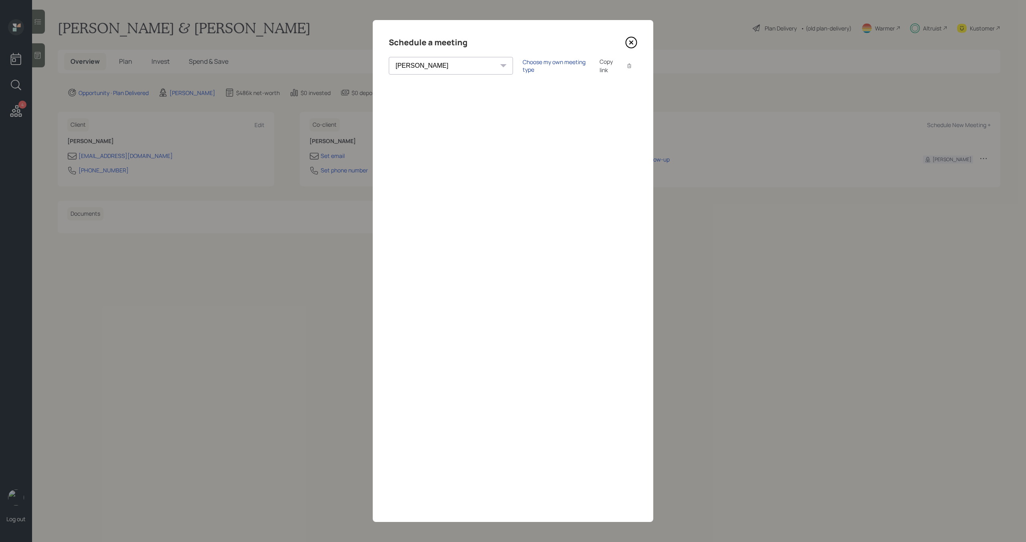
click at [523, 64] on div "Choose my own meeting type" at bounding box center [556, 65] width 67 height 15
click at [635, 46] on icon at bounding box center [631, 42] width 11 height 11
